Goal: Obtain resource: Download file/media

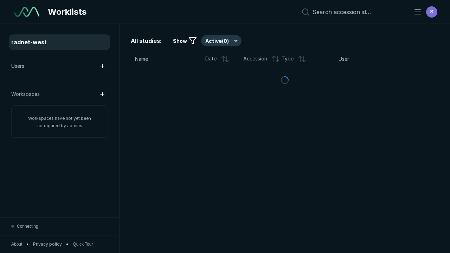
scroll to position [1919, 2926]
